Goal: Information Seeking & Learning: Learn about a topic

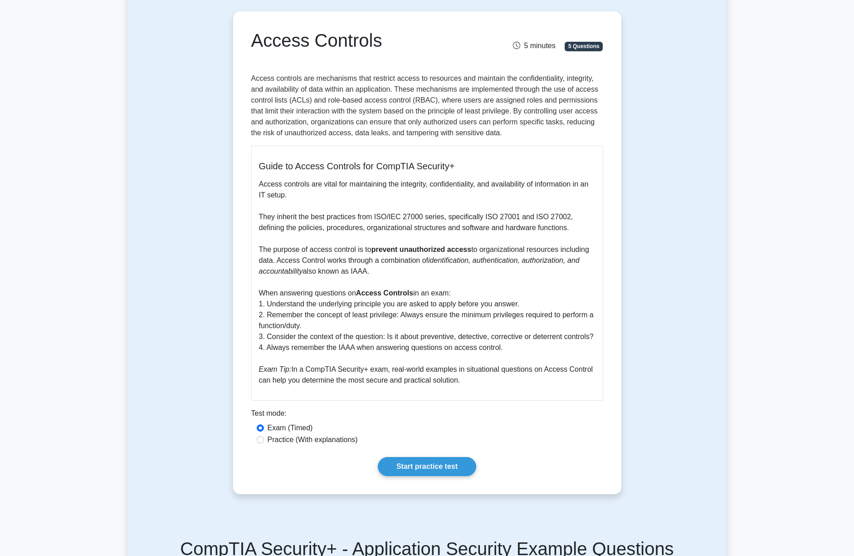
scroll to position [81, 0]
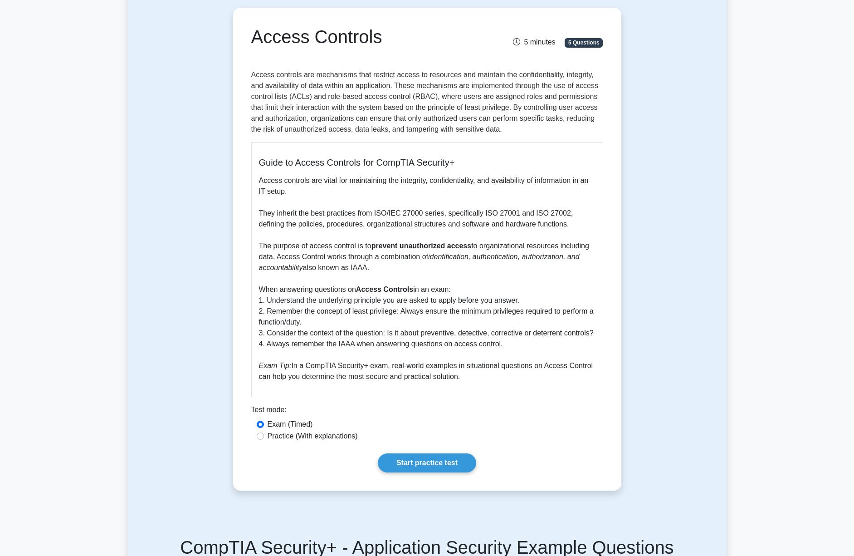
click at [289, 442] on label "Practice (With explanations)" at bounding box center [313, 436] width 90 height 11
click at [264, 440] on input "Practice (With explanations)" at bounding box center [260, 435] width 7 height 7
radio input "true"
click at [428, 472] on link "Start practice test" at bounding box center [427, 462] width 98 height 19
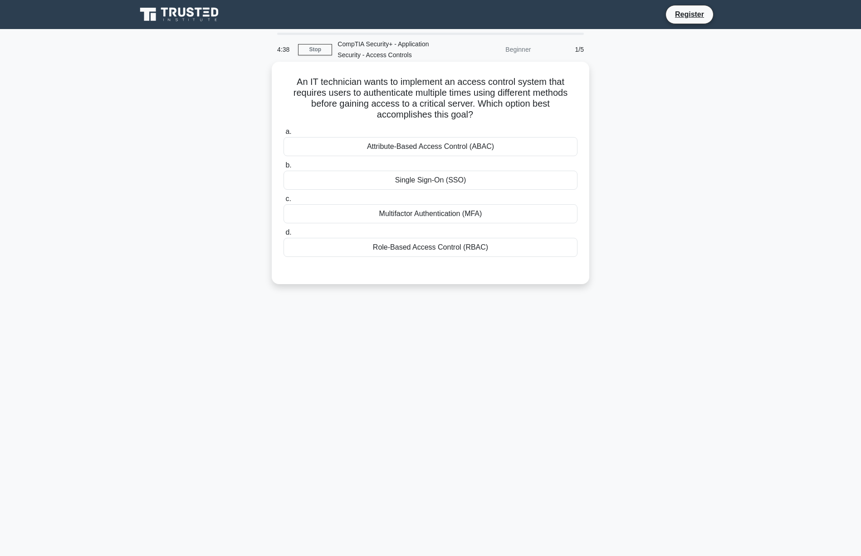
click at [460, 216] on div "Multifactor Authentication (MFA)" at bounding box center [431, 213] width 294 height 19
click at [284, 202] on input "c. Multifactor Authentication (MFA)" at bounding box center [284, 199] width 0 height 6
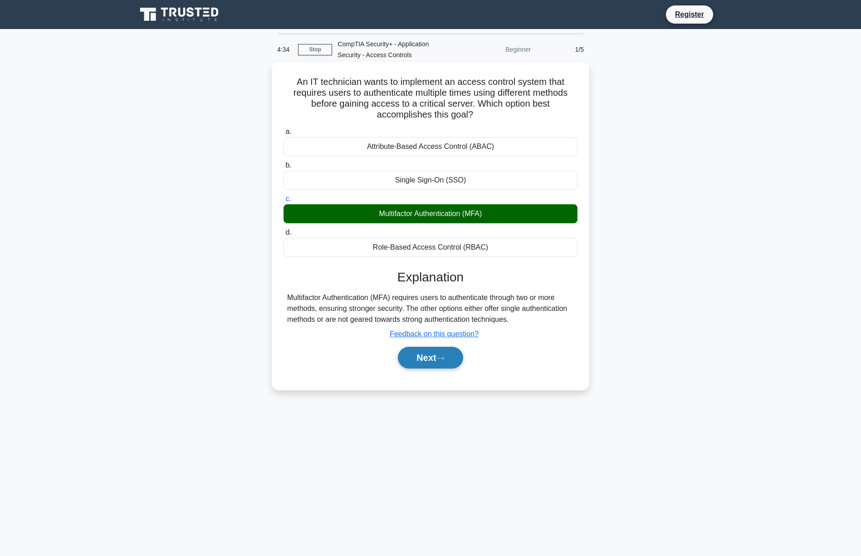
click at [424, 359] on button "Next" at bounding box center [430, 358] width 65 height 22
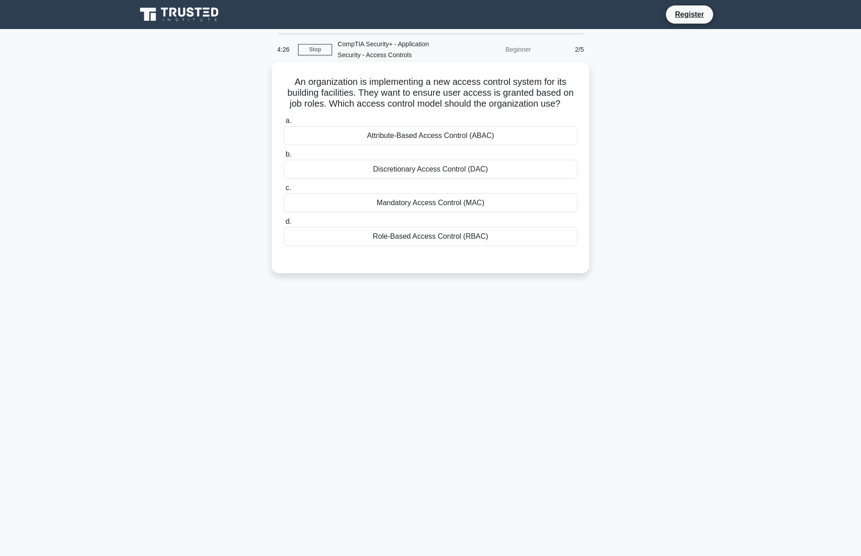
click at [424, 238] on div "Role-Based Access Control (RBAC)" at bounding box center [431, 236] width 294 height 19
click at [284, 225] on input "d. Role-Based Access Control (RBAC)" at bounding box center [284, 222] width 0 height 6
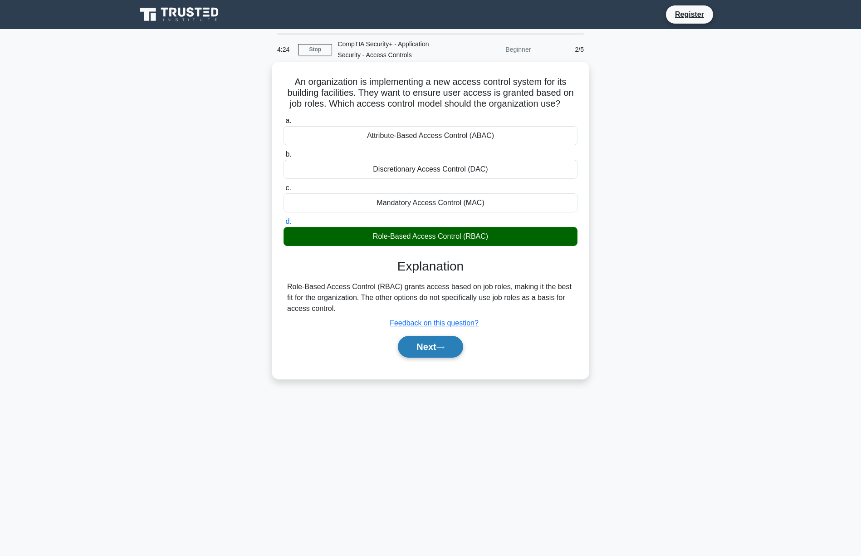
click at [434, 346] on button "Next" at bounding box center [430, 347] width 65 height 22
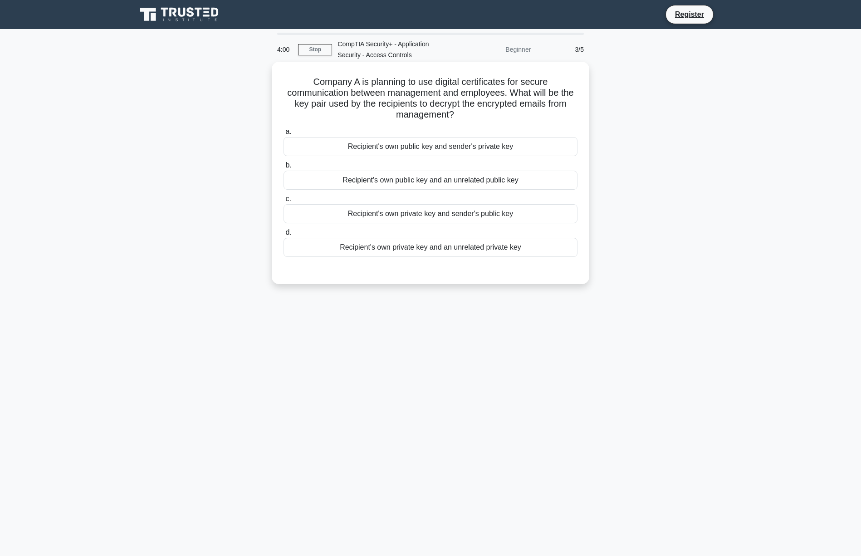
click at [442, 216] on div "Recipient's own private key and sender's public key" at bounding box center [431, 213] width 294 height 19
click at [284, 202] on input "c. Recipient's own private key and sender's public key" at bounding box center [284, 199] width 0 height 6
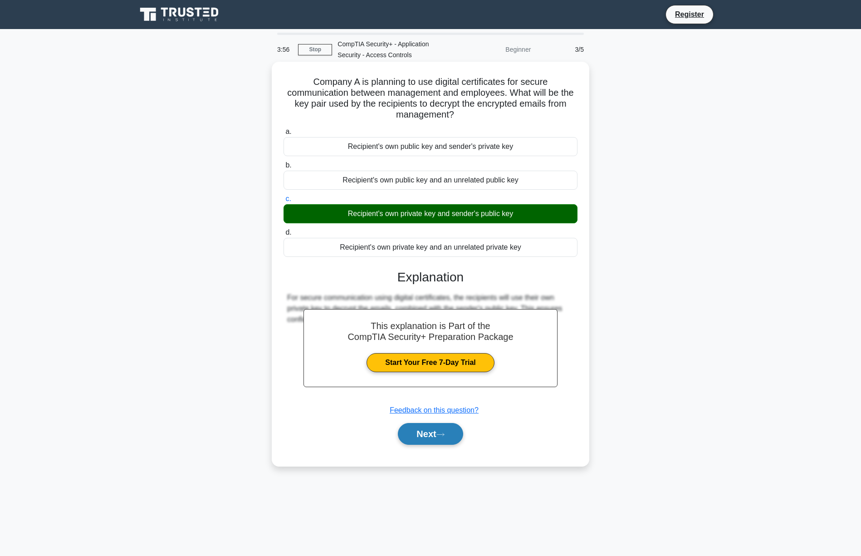
click at [432, 439] on button "Next" at bounding box center [430, 434] width 65 height 22
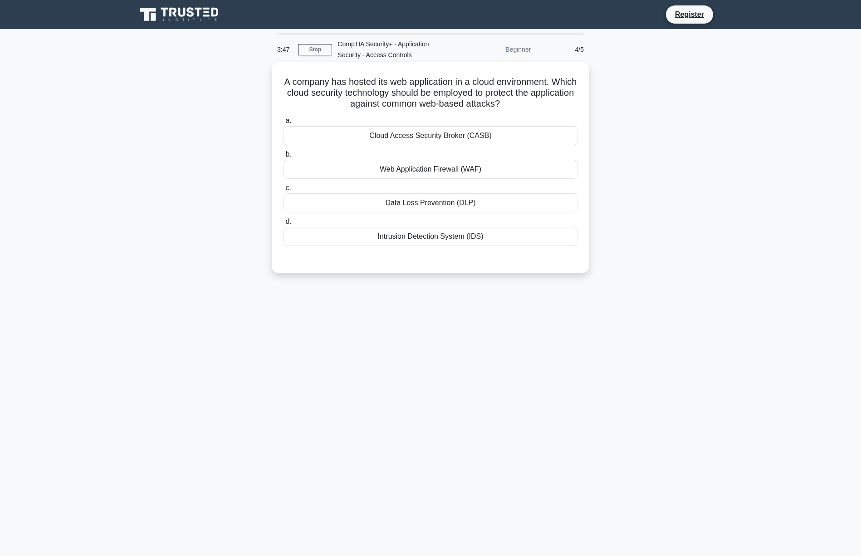
click at [448, 173] on div "Web Application Firewall (WAF)" at bounding box center [431, 169] width 294 height 19
click at [284, 157] on input "b. Web Application Firewall (WAF)" at bounding box center [284, 155] width 0 height 6
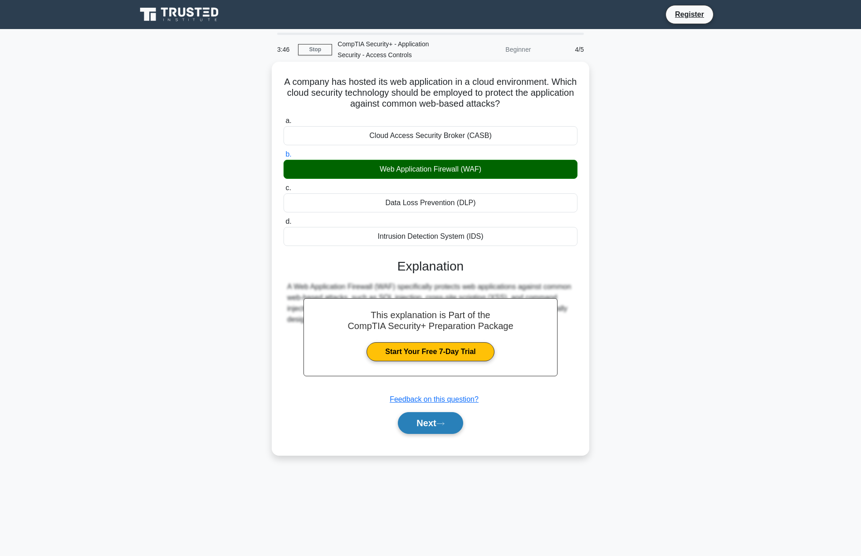
click at [438, 425] on button "Next" at bounding box center [430, 423] width 65 height 22
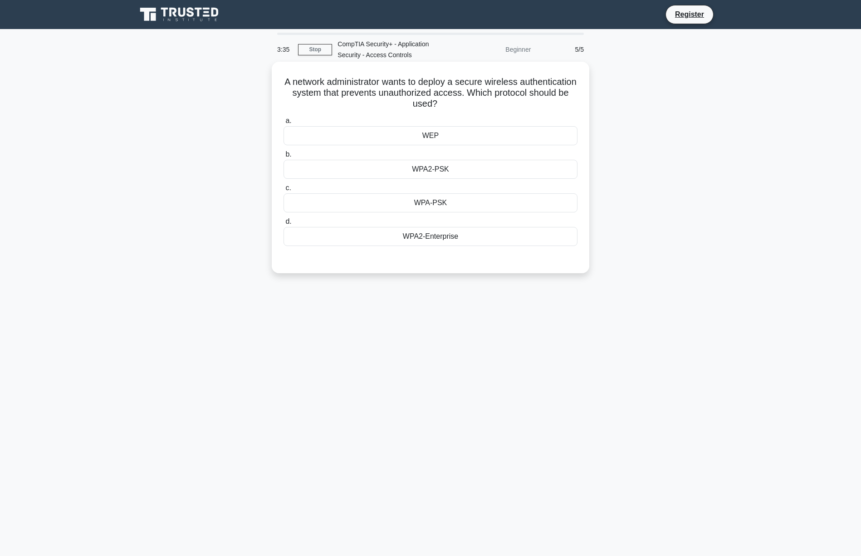
click at [447, 238] on div "WPA2-Enterprise" at bounding box center [431, 236] width 294 height 19
click at [284, 225] on input "d. WPA2-Enterprise" at bounding box center [284, 222] width 0 height 6
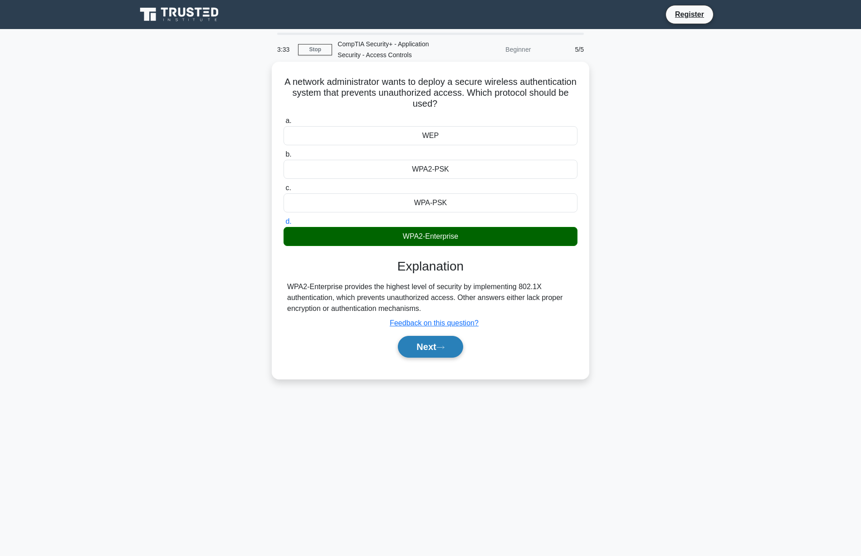
click at [435, 349] on button "Next" at bounding box center [430, 347] width 65 height 22
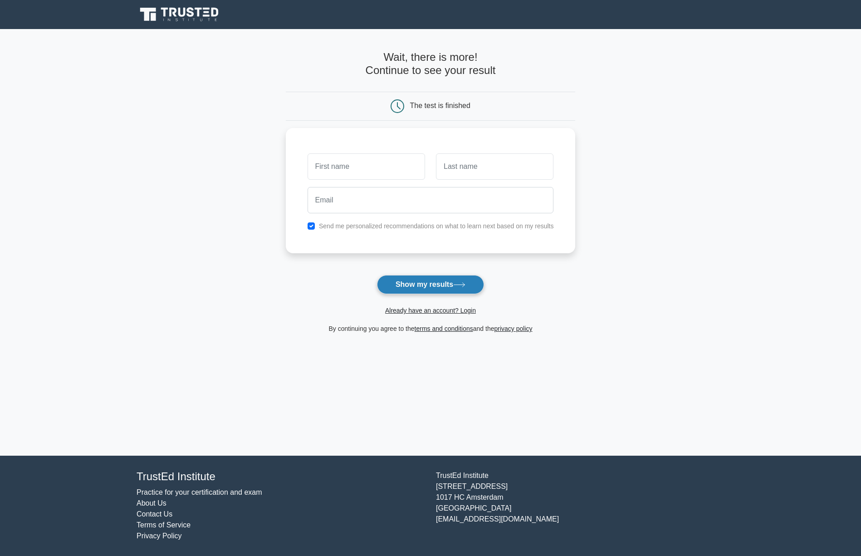
click at [423, 285] on button "Show my results" at bounding box center [430, 284] width 107 height 19
click at [368, 159] on input "text" at bounding box center [367, 164] width 118 height 26
